Goal: Transaction & Acquisition: Purchase product/service

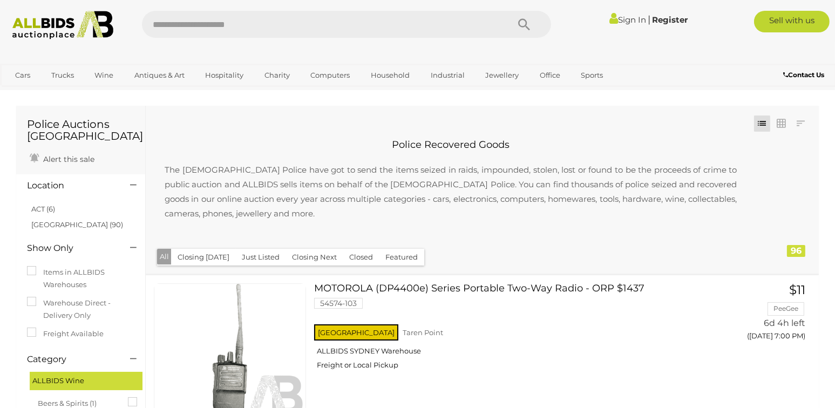
click at [37, 24] on img at bounding box center [62, 25] width 113 height 29
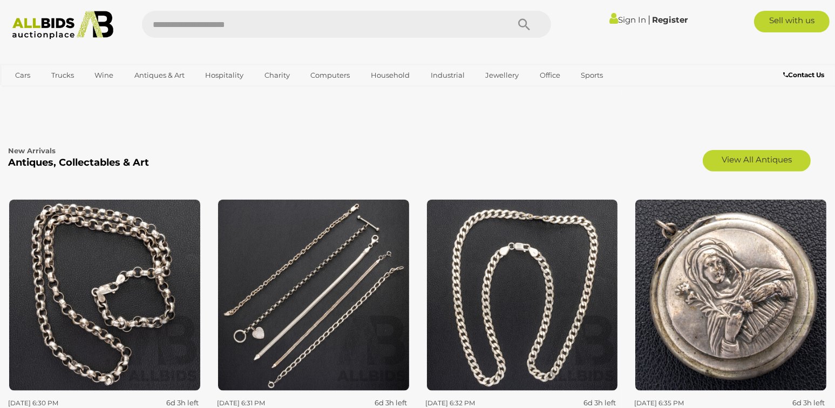
scroll to position [1817, 0]
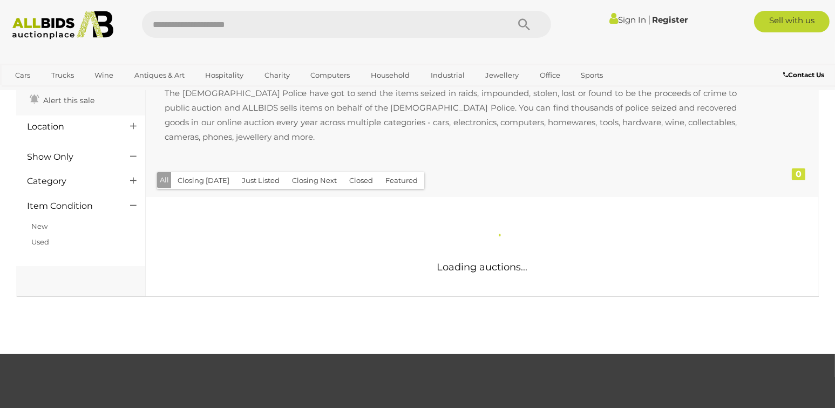
scroll to position [108, 0]
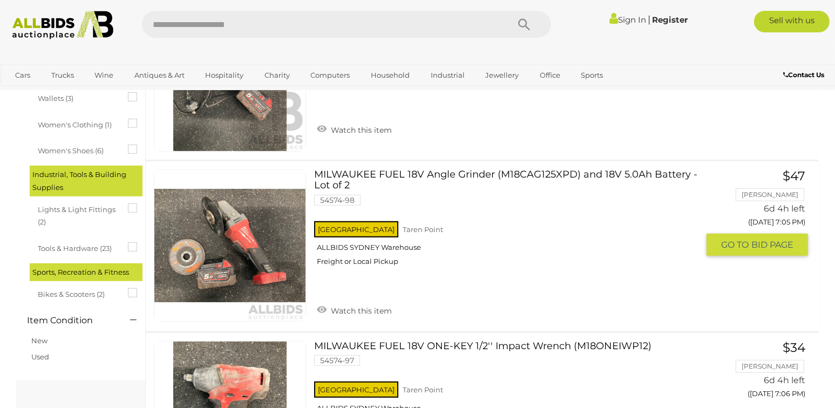
scroll to position [972, 0]
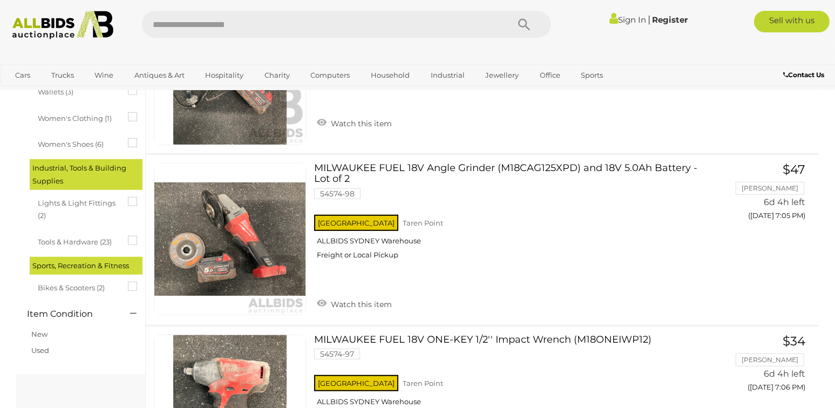
click at [72, 292] on span "Bikes & Scooters (2)" at bounding box center [78, 286] width 81 height 15
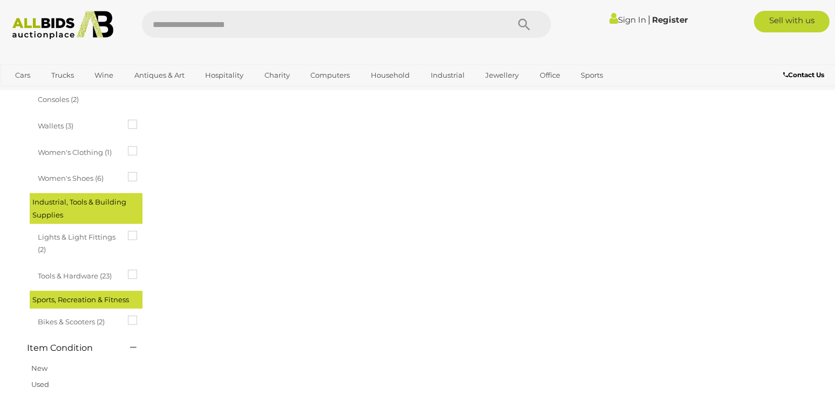
scroll to position [0, 0]
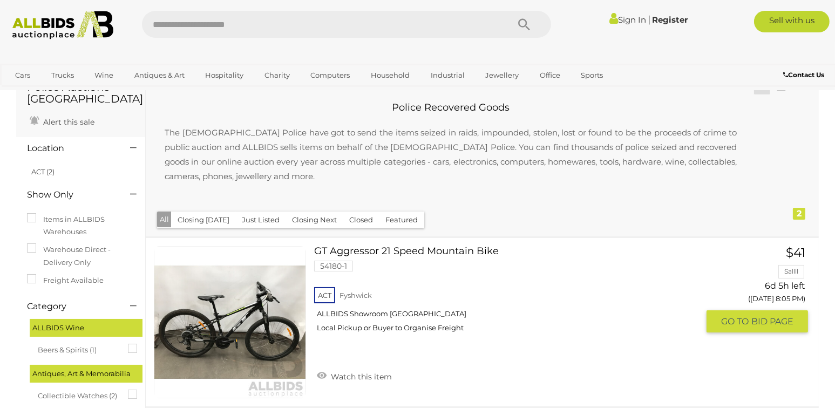
scroll to position [180, 0]
